Goal: Check status: Check status

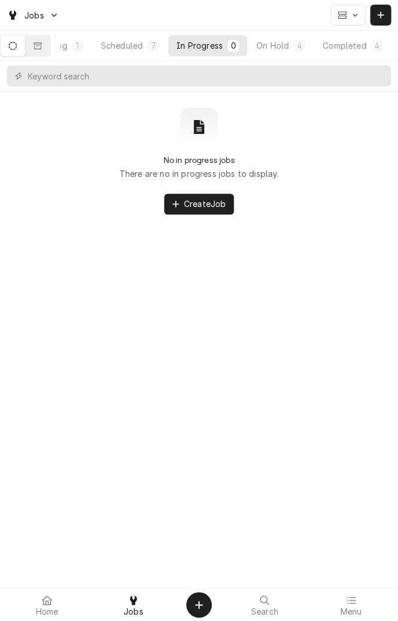
scroll to position [0, 108]
click at [353, 40] on div "Completed" at bounding box center [343, 45] width 43 height 12
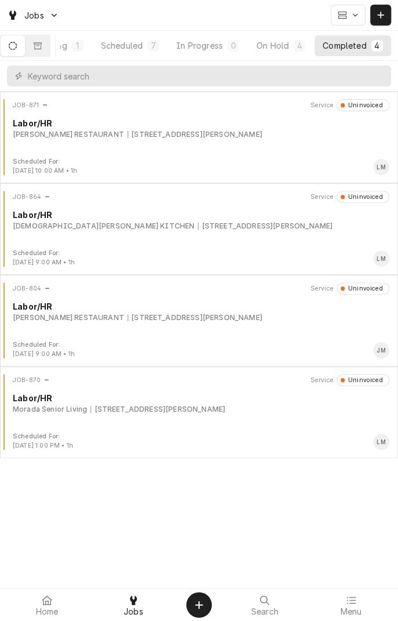
click at [278, 46] on div "On Hold" at bounding box center [272, 45] width 32 height 12
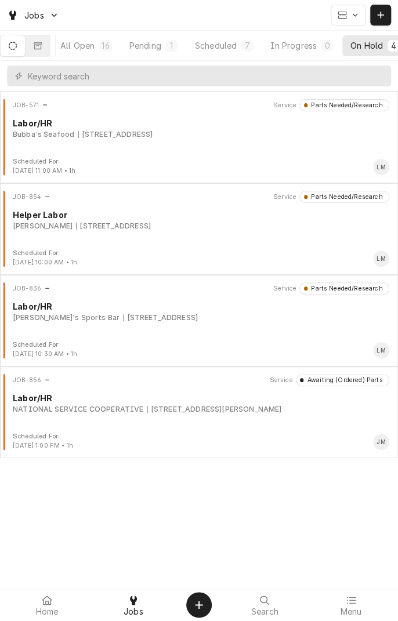
scroll to position [0, 0]
click at [226, 78] on input "Dynamic Content Wrapper" at bounding box center [206, 76] width 357 height 21
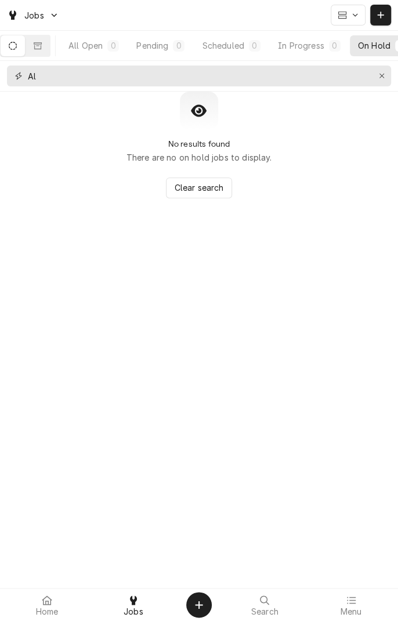
type input "A"
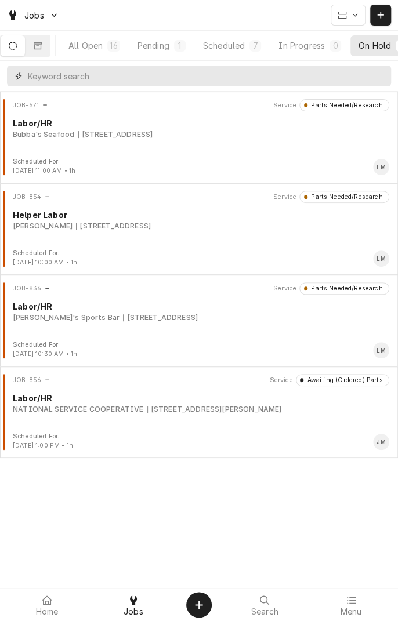
scroll to position [0, 108]
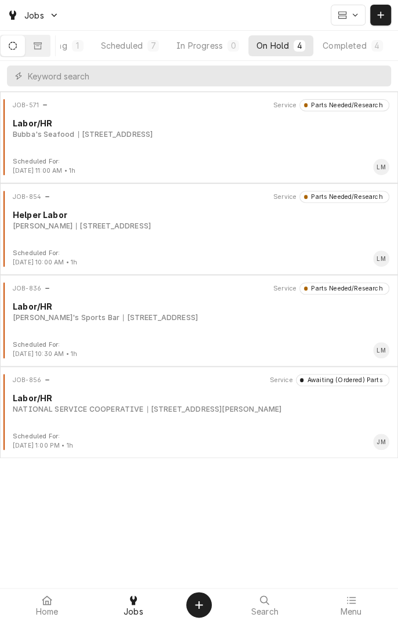
click at [355, 49] on div "Completed" at bounding box center [343, 45] width 43 height 12
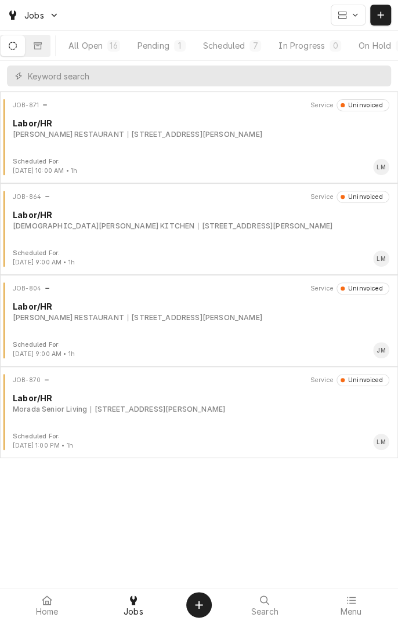
scroll to position [0, 1]
click at [40, 51] on button "Dynamic Content Wrapper" at bounding box center [38, 45] width 24 height 21
click at [50, 41] on button "Dynamic Content Wrapper" at bounding box center [38, 45] width 24 height 21
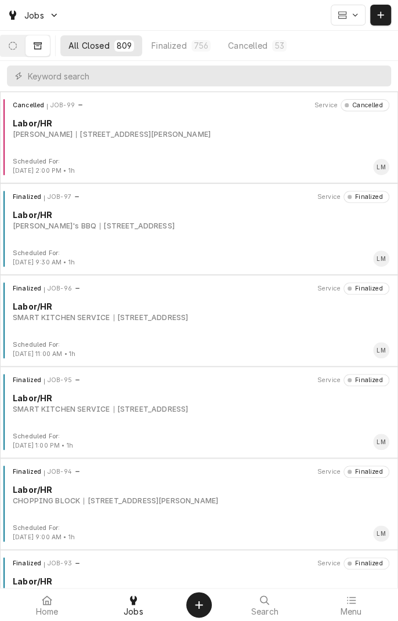
click at [186, 50] on div "Finalized" at bounding box center [168, 45] width 35 height 12
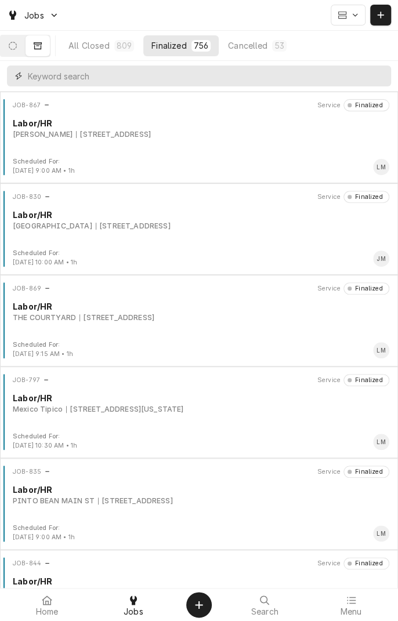
click at [249, 74] on input "Dynamic Content Wrapper" at bounding box center [206, 76] width 357 height 21
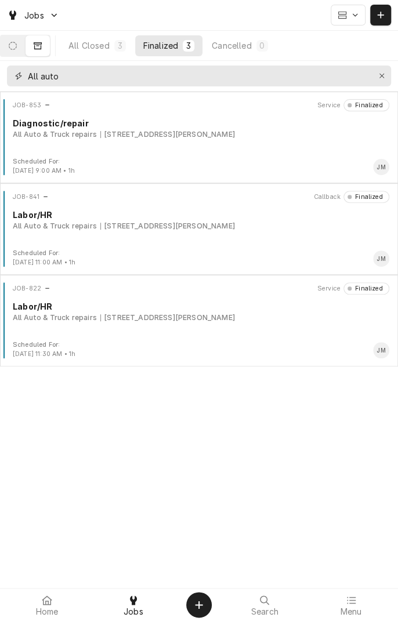
type input "All auto"
click at [126, 140] on div "JOB-853 Service Finalized Diagnostic/repair All Auto & Truck repairs [STREET_AD…" at bounding box center [199, 128] width 389 height 58
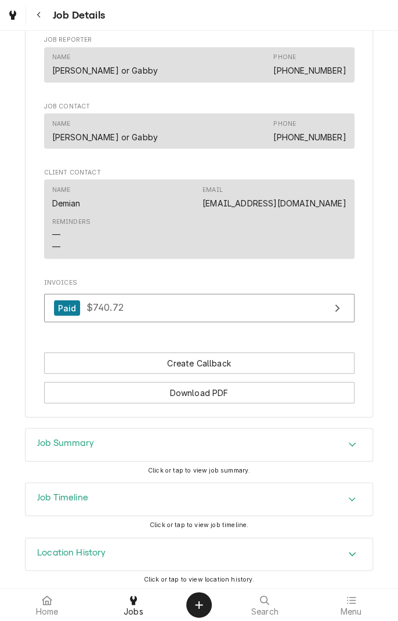
scroll to position [644, 0]
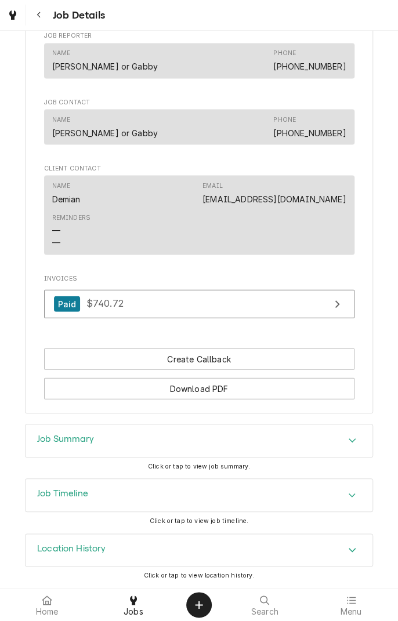
click at [300, 440] on div "Job Summary" at bounding box center [199, 441] width 347 height 32
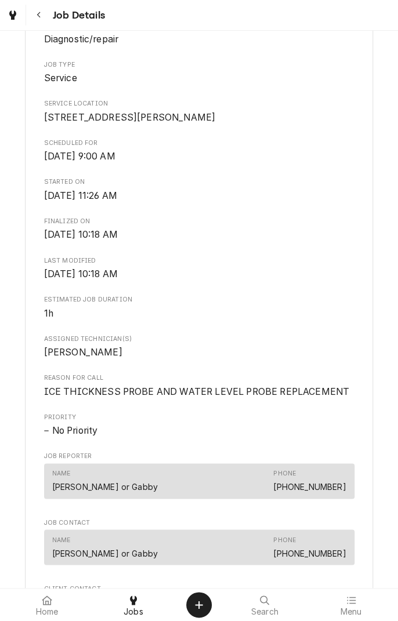
scroll to position [0, 0]
